Goal: Task Accomplishment & Management: Use online tool/utility

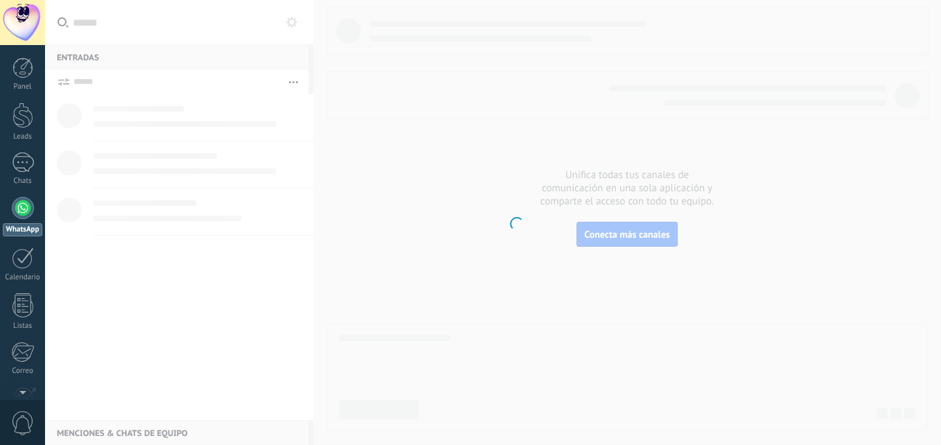
click at [638, 238] on body ".abccls-1,.abccls-2{fill-rule:evenodd}.abccls-2{fill:#fff} .abfcls-1{fill:none}…" at bounding box center [470, 222] width 941 height 445
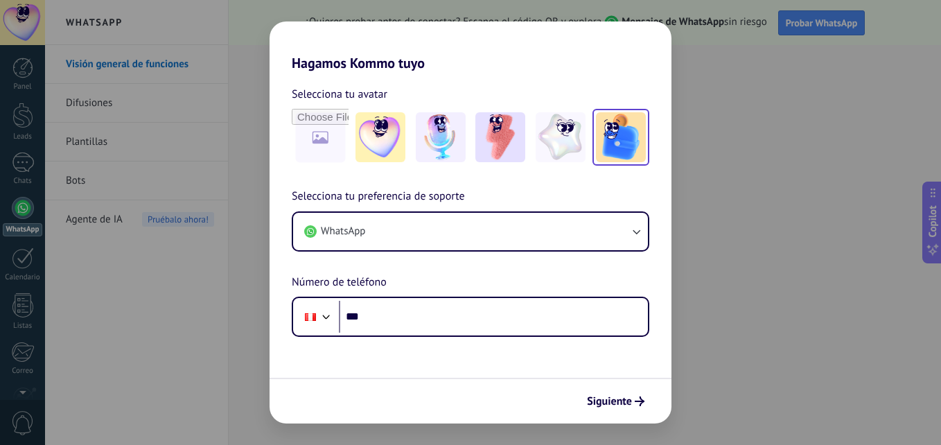
click at [627, 137] on img at bounding box center [621, 137] width 50 height 50
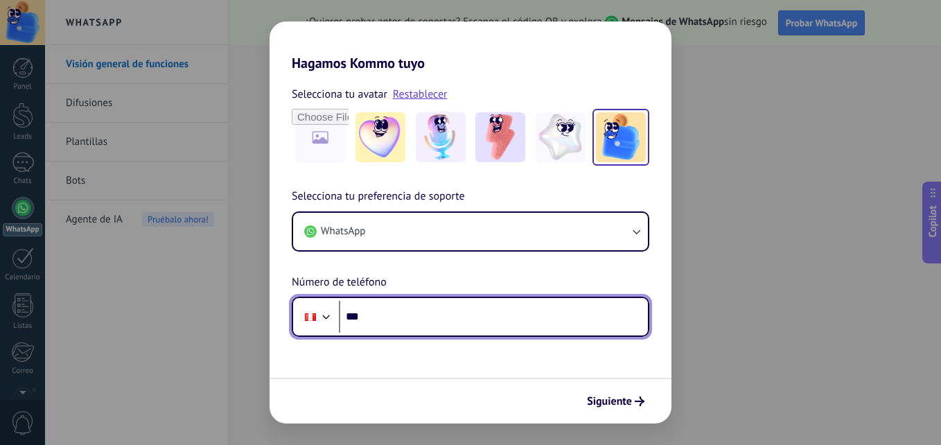
click at [435, 318] on input "***" at bounding box center [493, 317] width 309 height 32
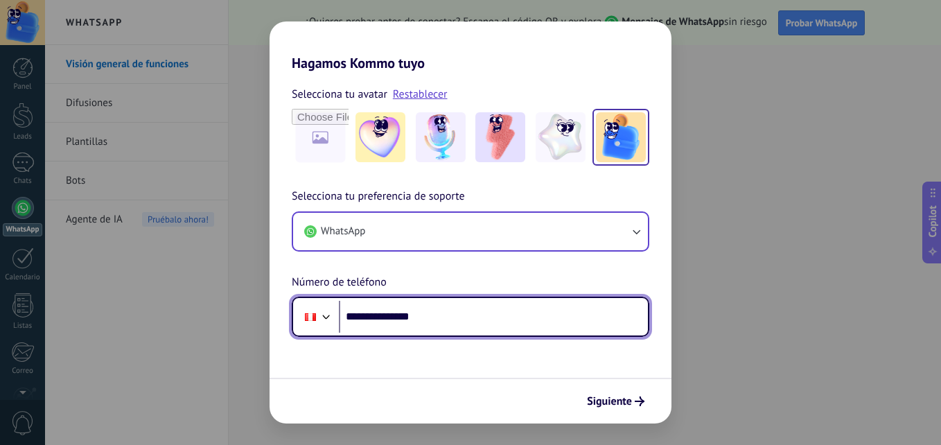
type input "**********"
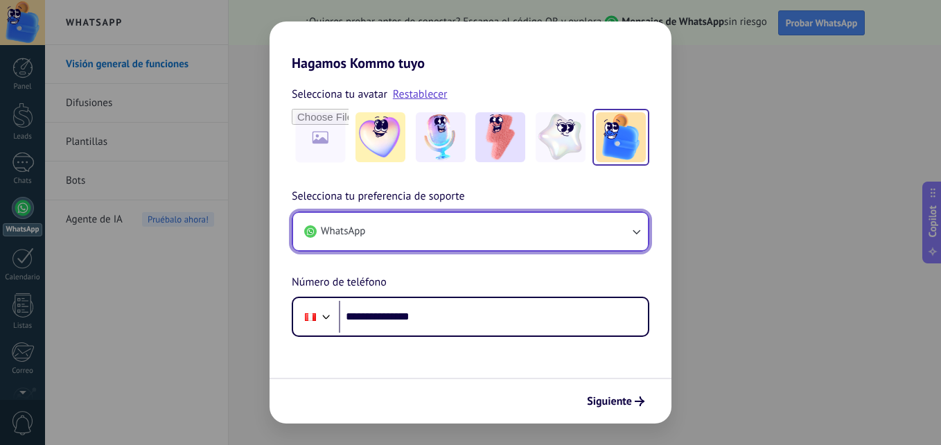
click at [638, 234] on icon "button" at bounding box center [636, 232] width 14 height 14
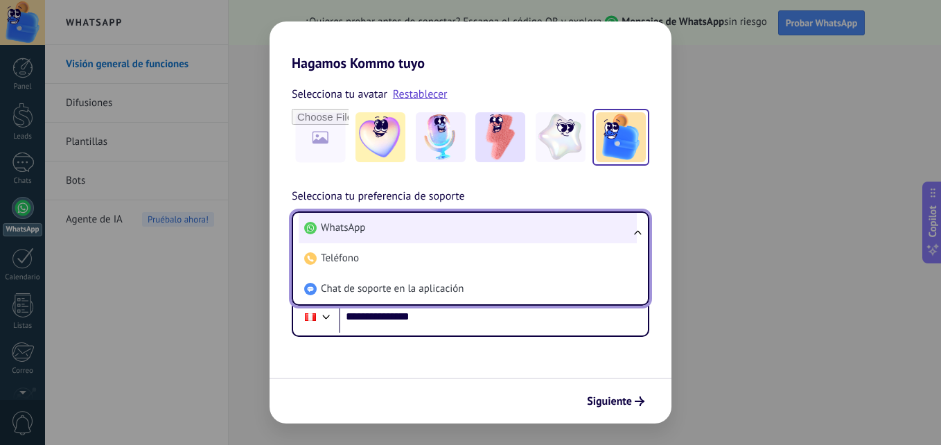
click at [568, 221] on li "WhatsApp" at bounding box center [468, 228] width 338 height 30
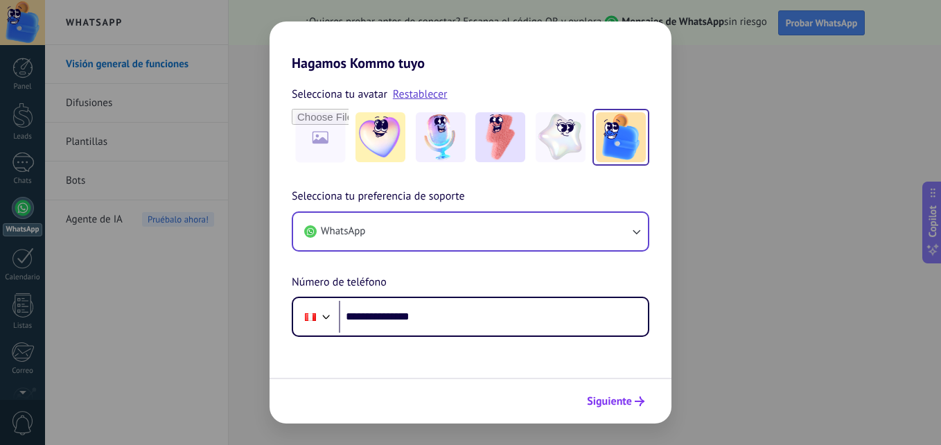
click at [633, 403] on span "Siguiente" at bounding box center [616, 401] width 58 height 10
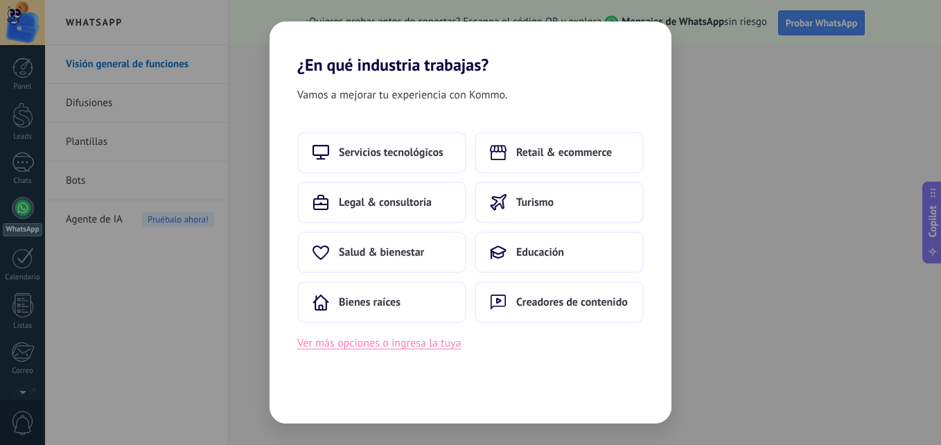
click at [362, 346] on button "Ver más opciones o ingresa la tuya" at bounding box center [379, 343] width 164 height 18
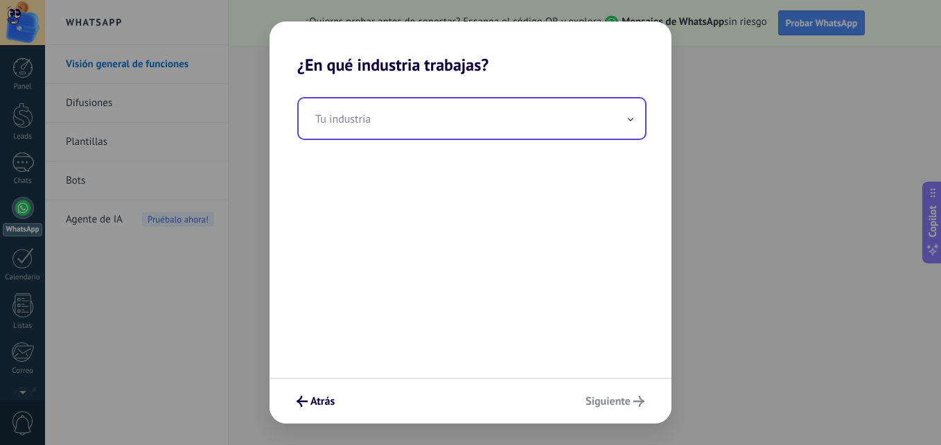
click at [631, 123] on span at bounding box center [630, 118] width 7 height 13
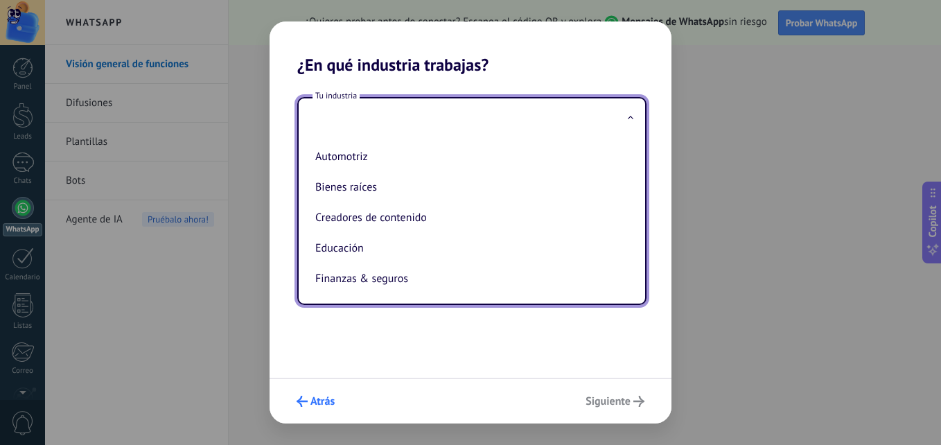
click at [310, 399] on span "Atrás" at bounding box center [316, 401] width 38 height 11
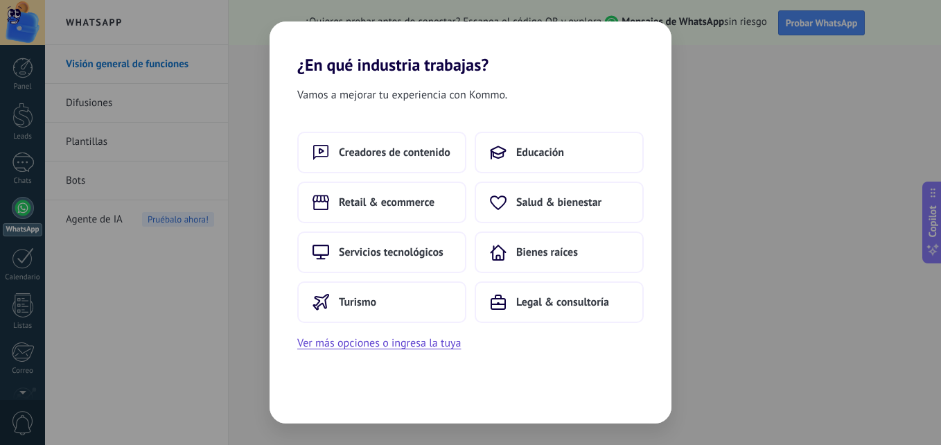
click at [736, 322] on div "¿En qué industria trabajas? Vamos a mejorar tu experiencia con Kommo. Creadores…" at bounding box center [470, 222] width 941 height 445
click at [131, 250] on div "¿En qué industria trabajas? Vamos a mejorar tu experiencia con Kommo. Creadores…" at bounding box center [470, 222] width 941 height 445
click at [193, 220] on div "¿En qué industria trabajas? Vamos a mejorar tu experiencia con Kommo. Creadores…" at bounding box center [470, 222] width 941 height 445
click at [407, 347] on button "Ver más opciones o ingresa la tuya" at bounding box center [379, 343] width 164 height 18
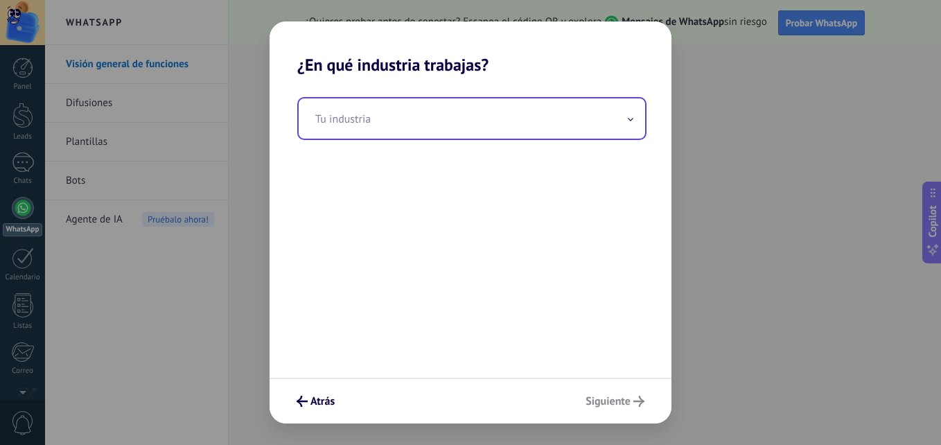
click at [633, 124] on span at bounding box center [630, 118] width 7 height 13
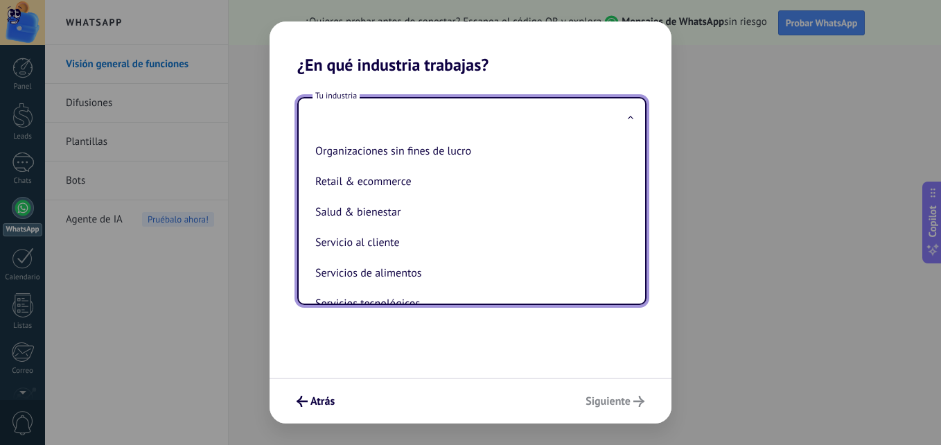
scroll to position [229, 0]
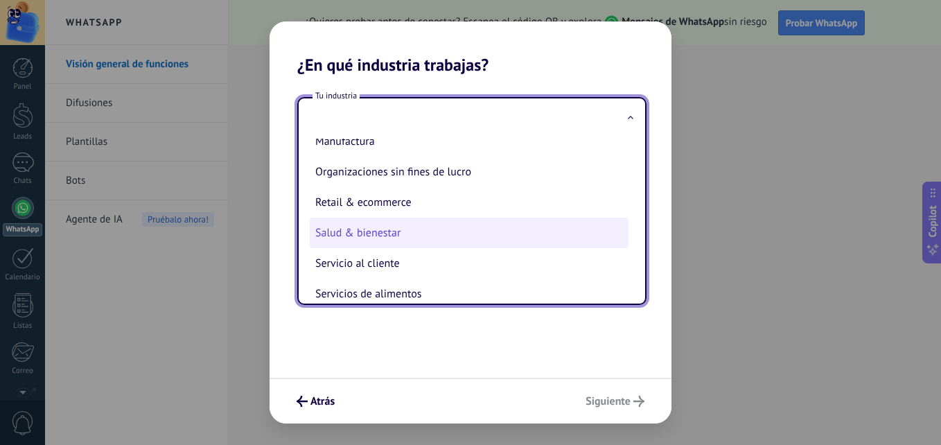
click at [358, 234] on li "Salud & bienestar" at bounding box center [469, 233] width 319 height 30
type input "**********"
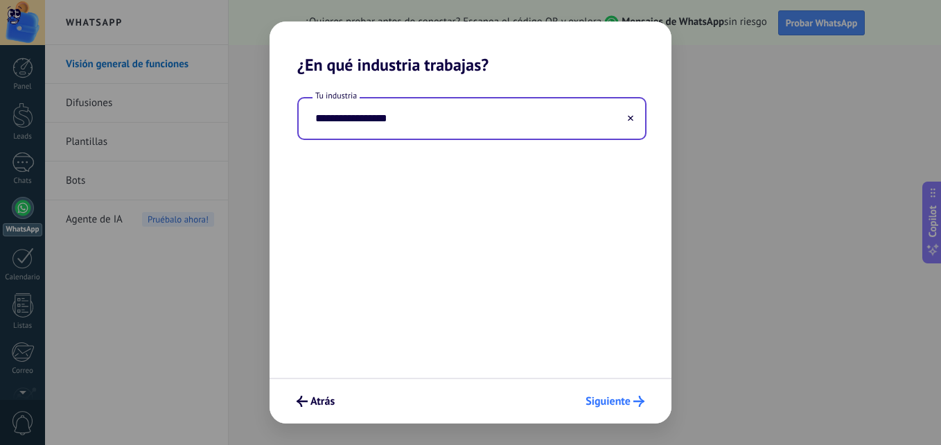
click at [602, 400] on span "Siguiente" at bounding box center [608, 401] width 45 height 10
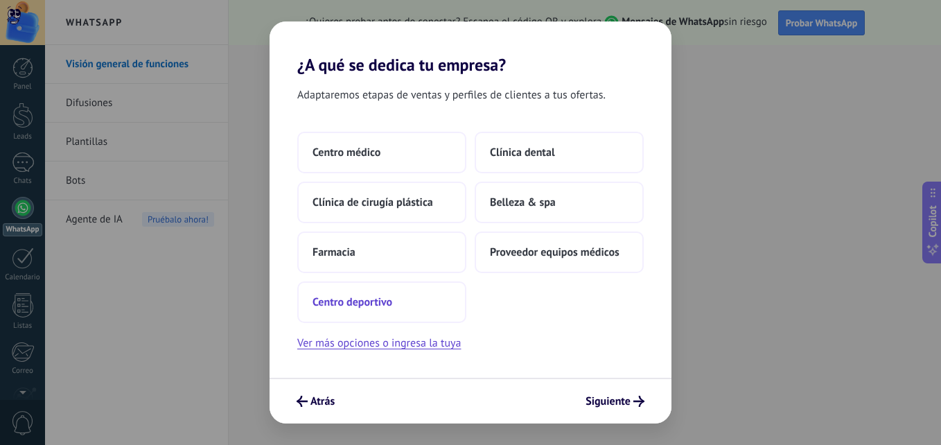
click at [400, 304] on button "Centro deportivo" at bounding box center [381, 302] width 169 height 42
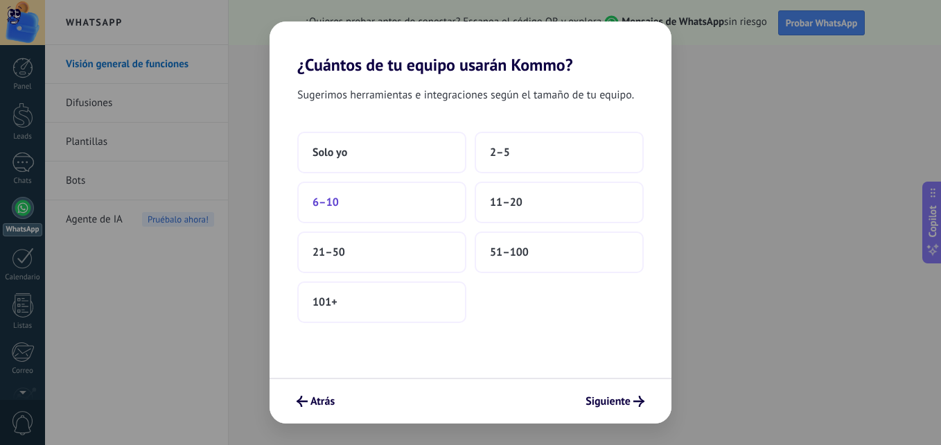
click at [326, 207] on span "6–10" at bounding box center [326, 202] width 26 height 14
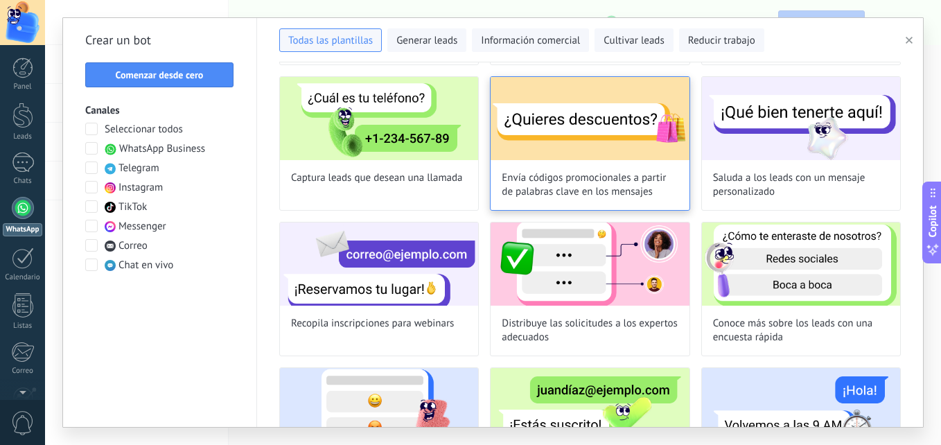
scroll to position [68, 0]
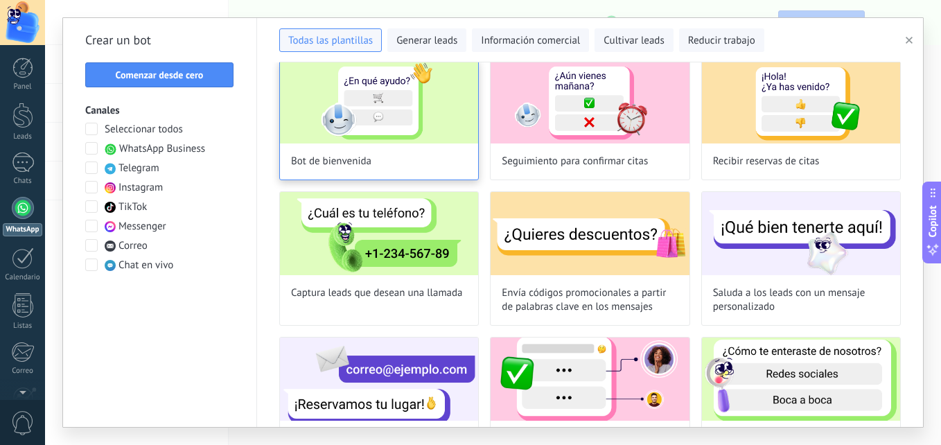
click at [414, 123] on img at bounding box center [379, 101] width 198 height 83
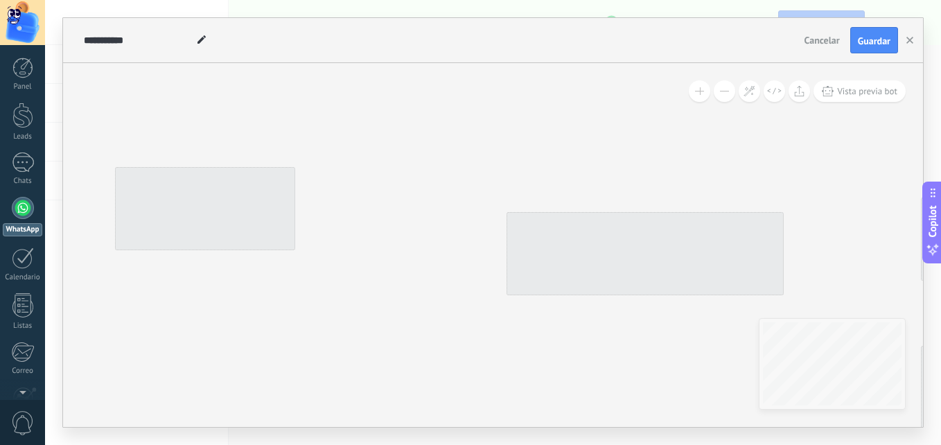
type input "**********"
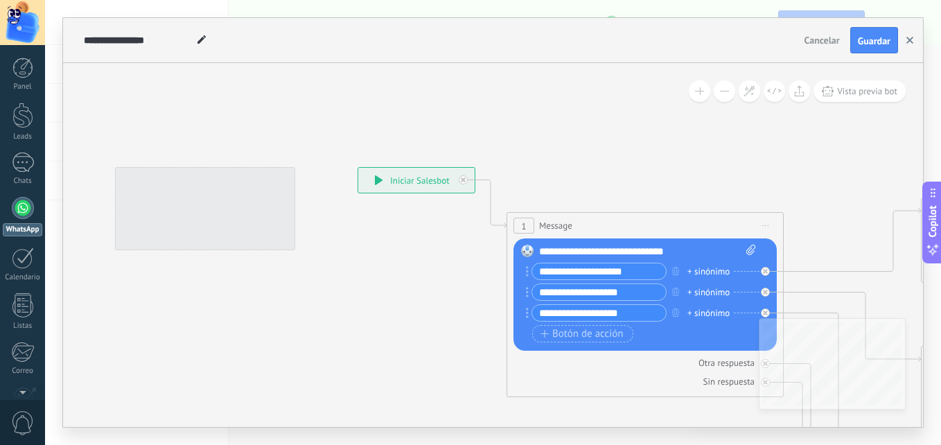
click at [911, 39] on use "button" at bounding box center [909, 40] width 7 height 7
